Goal: Task Accomplishment & Management: Use online tool/utility

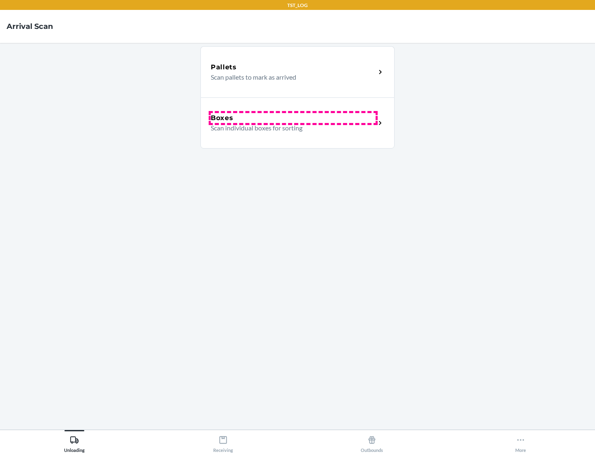
click at [293, 118] on div "Boxes" at bounding box center [293, 118] width 165 height 10
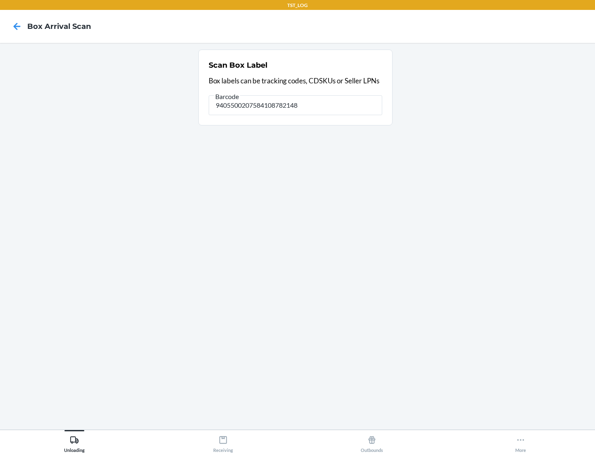
type input "9405500207584108782148"
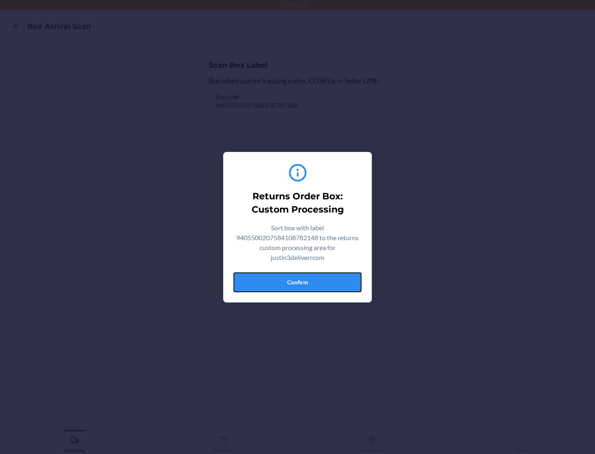
click at [297, 282] on button "Confirm" at bounding box center [297, 283] width 128 height 20
